Goal: Task Accomplishment & Management: Use online tool/utility

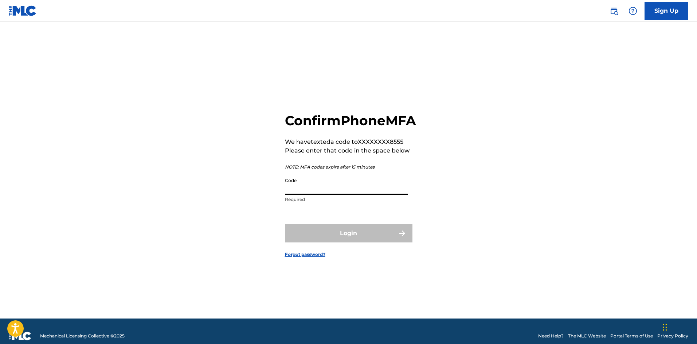
click at [309, 195] on input "Code" at bounding box center [346, 184] width 123 height 21
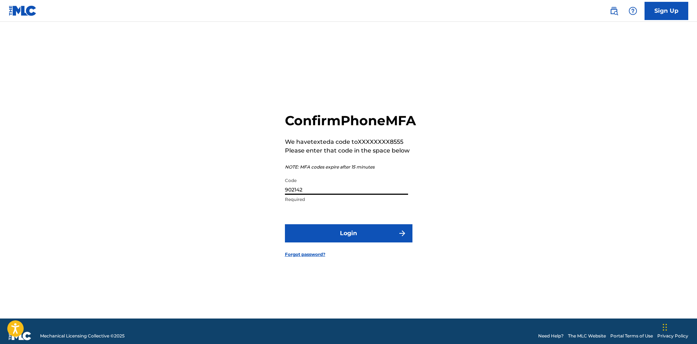
type input "902142"
click at [337, 243] on button "Login" at bounding box center [348, 233] width 127 height 18
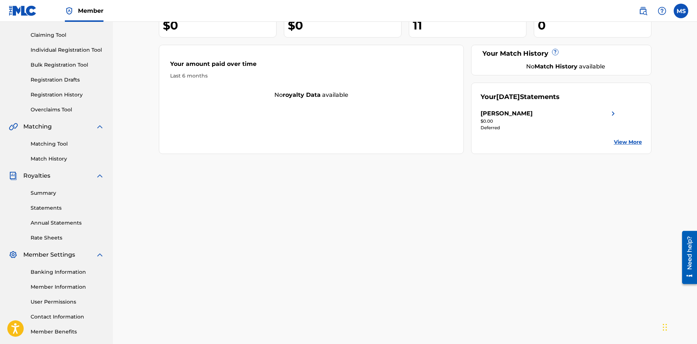
scroll to position [73, 0]
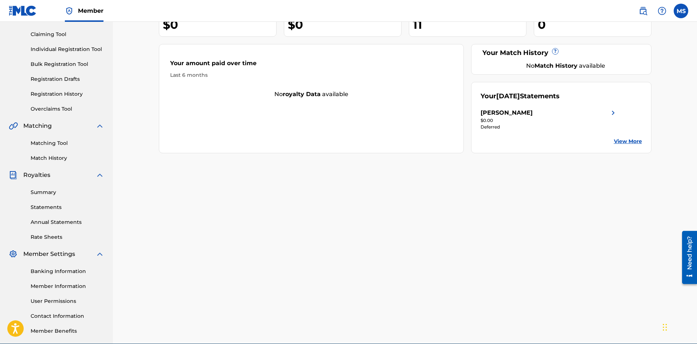
click at [41, 192] on link "Summary" at bounding box center [68, 193] width 74 height 8
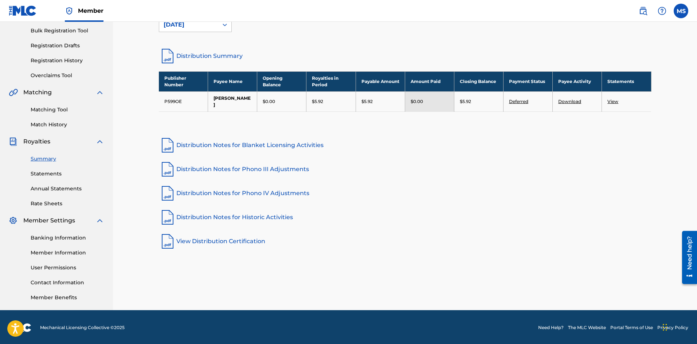
scroll to position [107, 0]
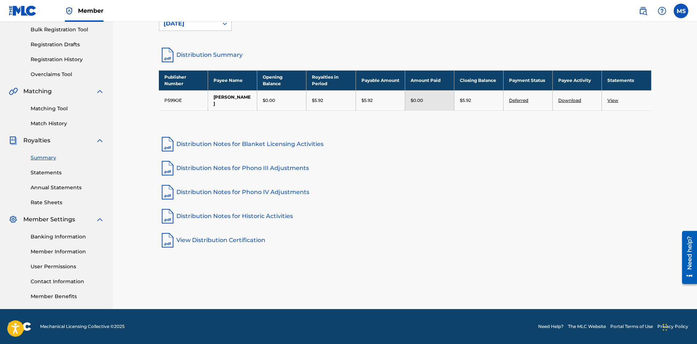
click at [48, 236] on link "Banking Information" at bounding box center [68, 237] width 74 height 8
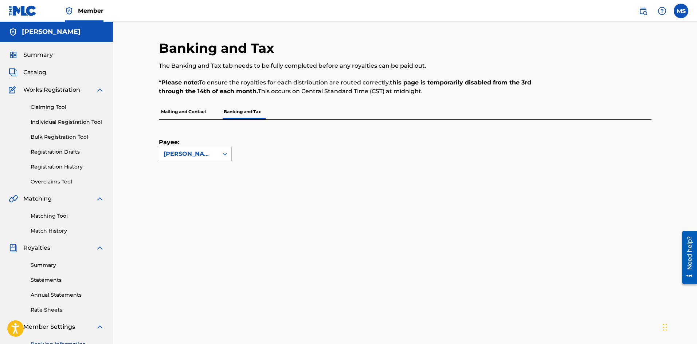
click at [45, 279] on link "Statements" at bounding box center [68, 280] width 74 height 8
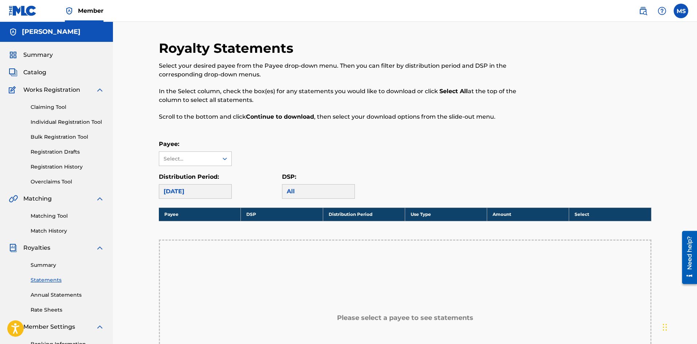
click at [47, 106] on link "Claiming Tool" at bounding box center [68, 107] width 74 height 8
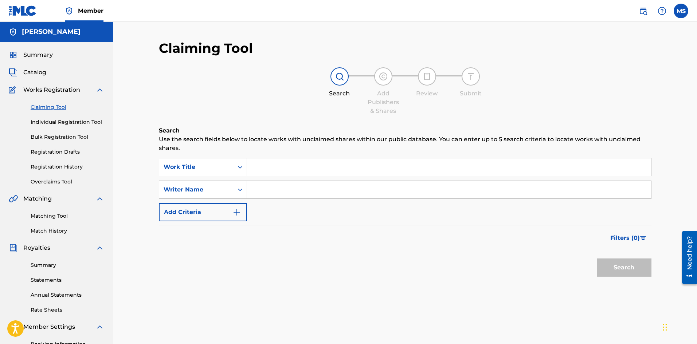
click at [37, 60] on div "Summary Catalog Works Registration Claiming Tool Individual Registration Tool B…" at bounding box center [56, 229] width 113 height 375
click at [36, 57] on span "Summary" at bounding box center [37, 55] width 29 height 9
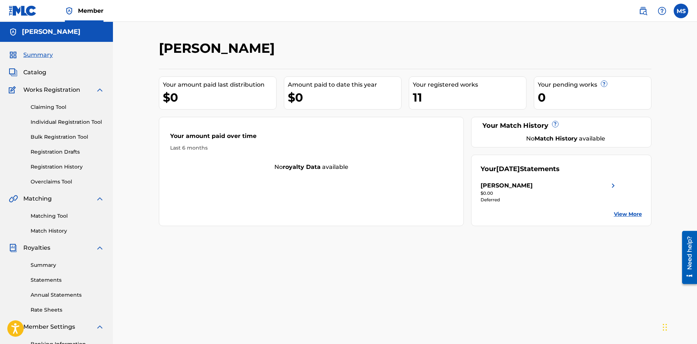
click at [435, 93] on div "11" at bounding box center [469, 97] width 113 height 16
click at [67, 105] on link "Claiming Tool" at bounding box center [68, 107] width 74 height 8
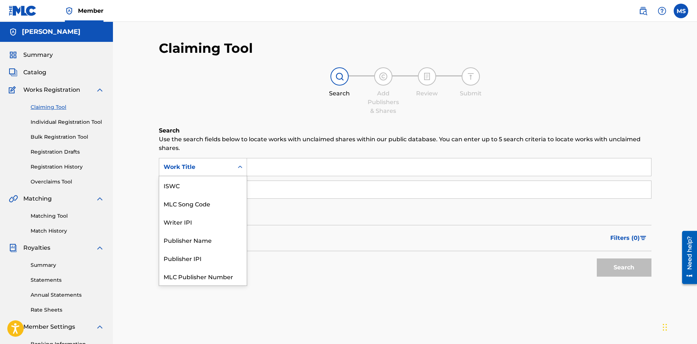
click at [241, 166] on icon "Search Form" at bounding box center [239, 167] width 7 height 7
click at [326, 299] on div "Search Use the search fields below to locate works with unclaimed shares within…" at bounding box center [405, 221] width 492 height 190
click at [240, 165] on icon "Search Form" at bounding box center [239, 167] width 7 height 7
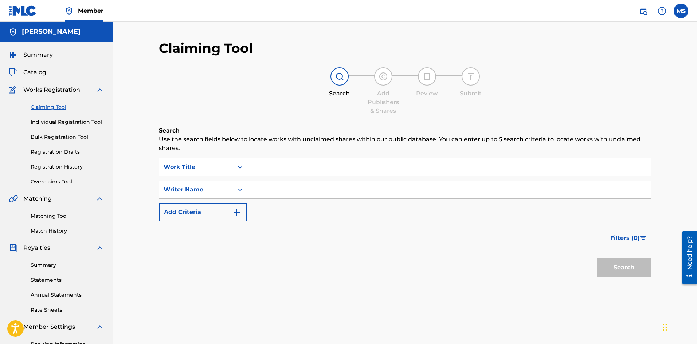
click at [240, 165] on icon "Search Form" at bounding box center [239, 167] width 7 height 7
click at [258, 165] on input "Search Form" at bounding box center [449, 166] width 404 height 17
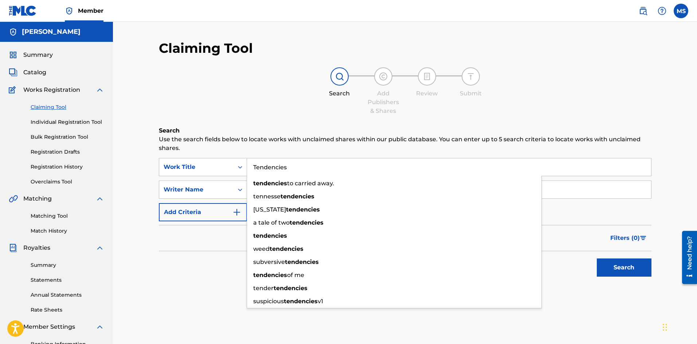
type input "Tendencies"
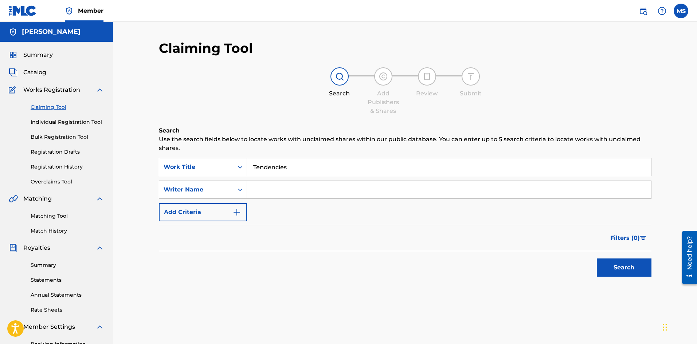
click at [201, 268] on div "Search" at bounding box center [405, 265] width 492 height 29
click at [264, 192] on input "Search Form" at bounding box center [449, 189] width 404 height 17
click at [633, 265] on button "Search" at bounding box center [624, 268] width 55 height 18
click at [290, 169] on input "Tendencies" at bounding box center [449, 166] width 404 height 17
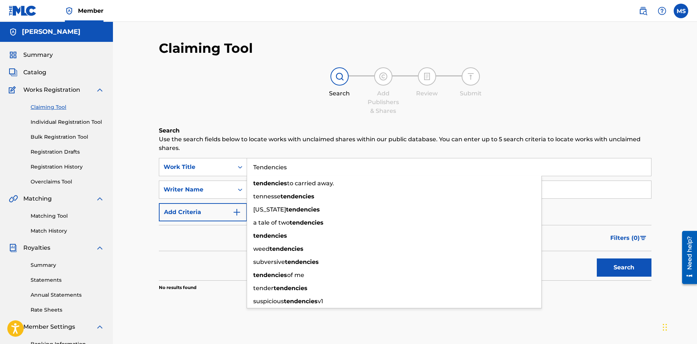
click at [221, 238] on div "Filters ( 0 )" at bounding box center [405, 238] width 492 height 26
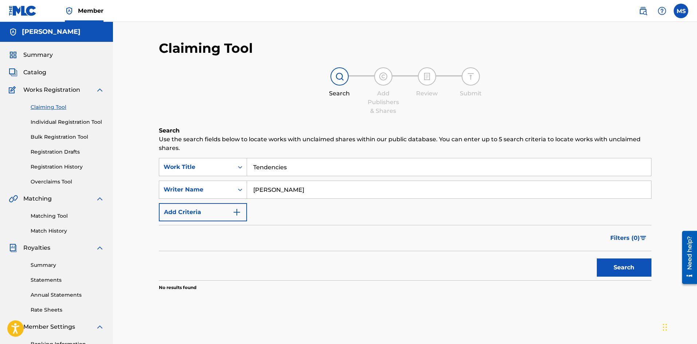
drag, startPoint x: 300, startPoint y: 191, endPoint x: 252, endPoint y: 192, distance: 48.4
click at [252, 192] on input "[PERSON_NAME]" at bounding box center [449, 189] width 404 height 17
type input "Out of Reach"
click at [597, 259] on button "Search" at bounding box center [624, 268] width 55 height 18
click at [303, 166] on input "Tendencies" at bounding box center [449, 166] width 404 height 17
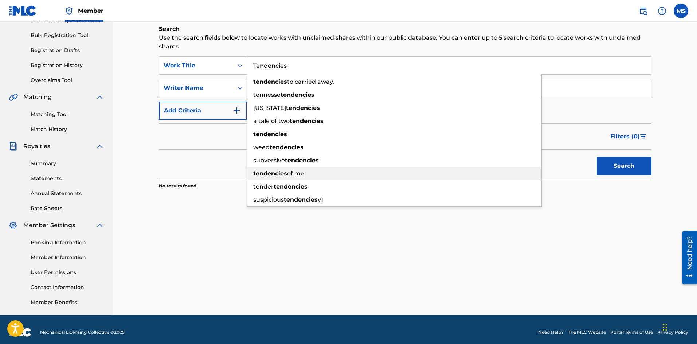
scroll to position [107, 0]
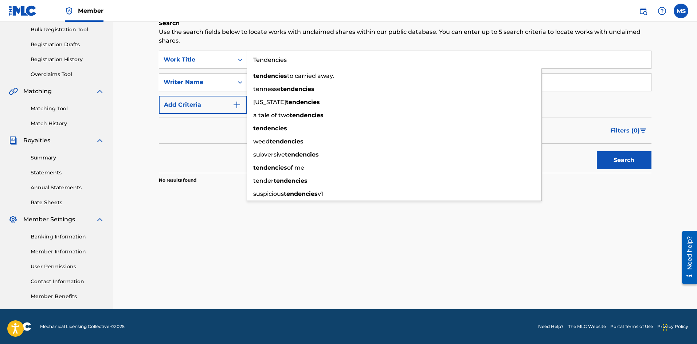
click at [278, 232] on div "Claiming Tool Search Add Publishers & Shares Review Submit Search Use the searc…" at bounding box center [405, 121] width 510 height 377
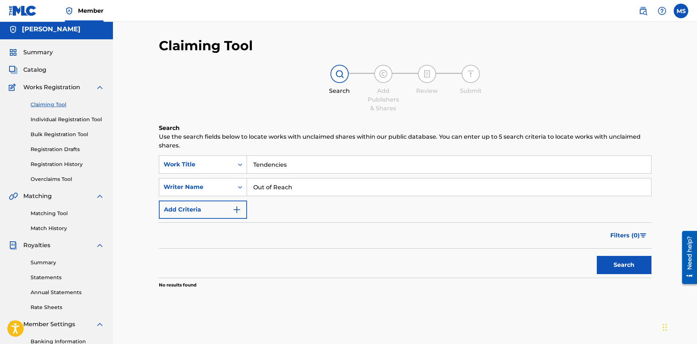
scroll to position [0, 0]
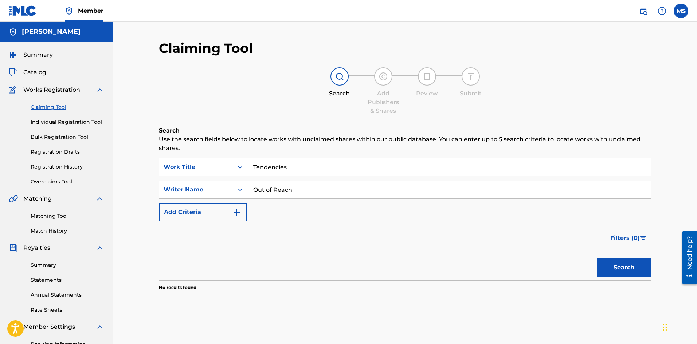
click at [302, 165] on input "Tendencies" at bounding box center [449, 166] width 404 height 17
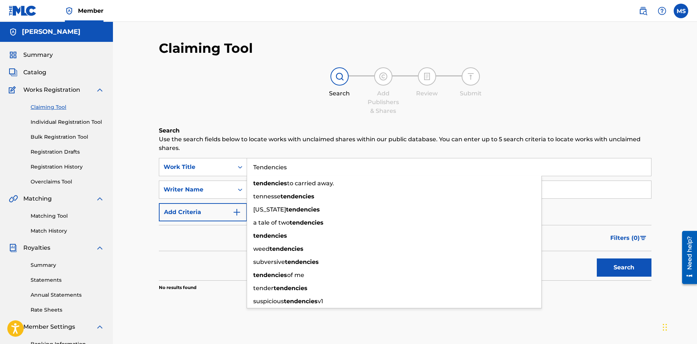
click at [214, 276] on div "Search" at bounding box center [405, 265] width 492 height 29
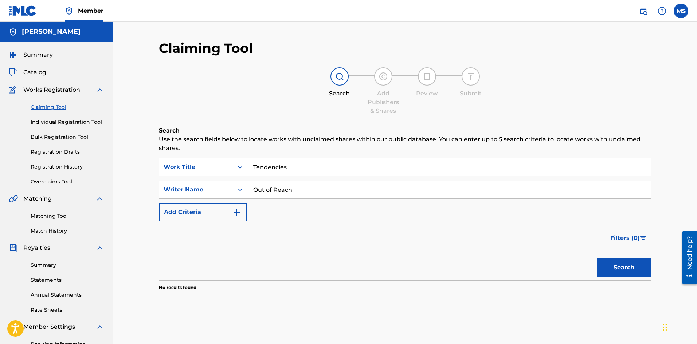
click at [621, 239] on span "Filters ( 0 )" at bounding box center [624, 238] width 29 height 9
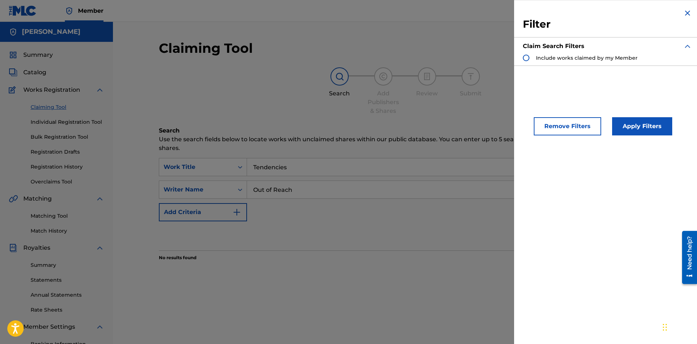
click at [335, 265] on div "Search Use the search fields below to locate works with unclaimed shares within…" at bounding box center [405, 211] width 492 height 171
click at [344, 261] on div "Search Use the search fields below to locate works with unclaimed shares within…" at bounding box center [405, 211] width 492 height 171
click at [685, 14] on img "Search Form" at bounding box center [687, 13] width 9 height 9
